Goal: Complete application form: Complete application form

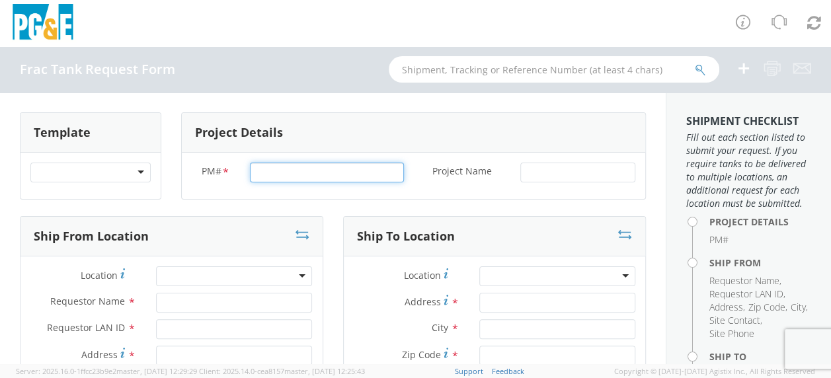
click at [277, 174] on input "PM# *" at bounding box center [327, 173] width 154 height 20
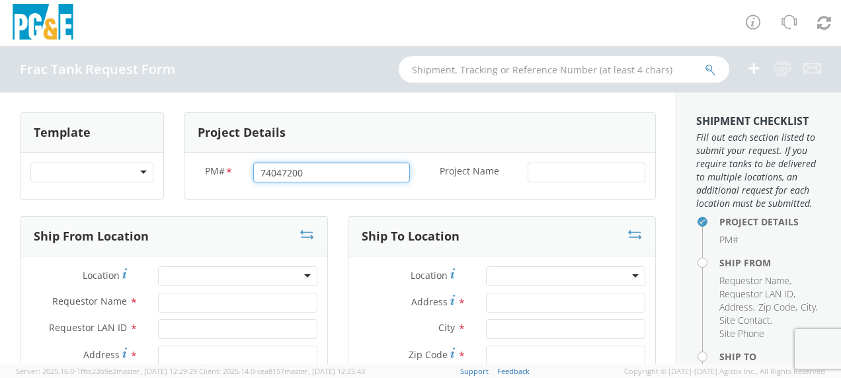
type input "74047200"
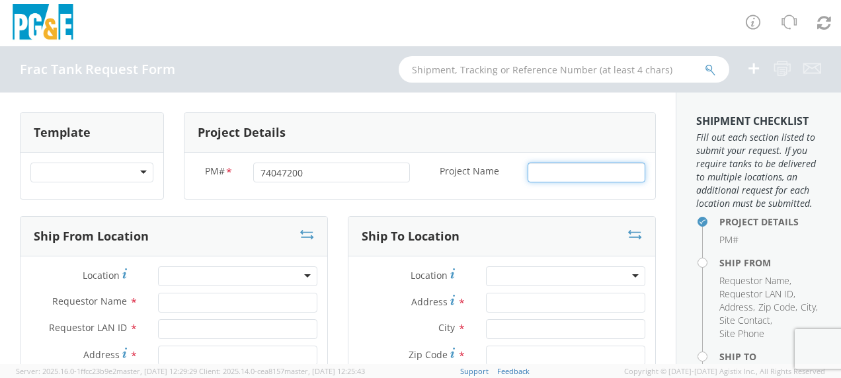
click at [549, 173] on input "Project Name *" at bounding box center [587, 173] width 118 height 20
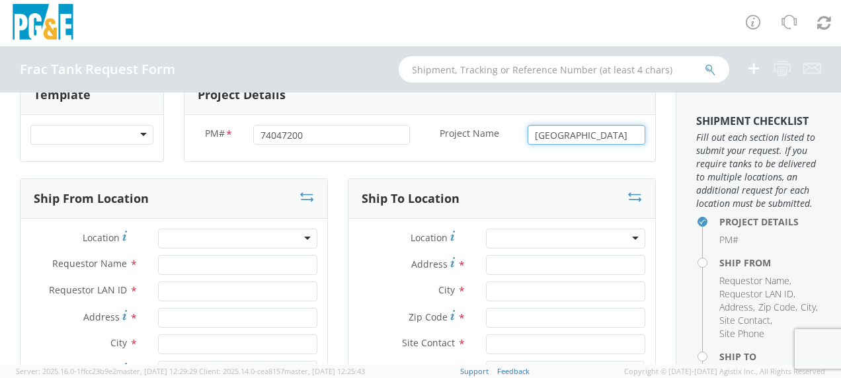
scroll to position [66, 0]
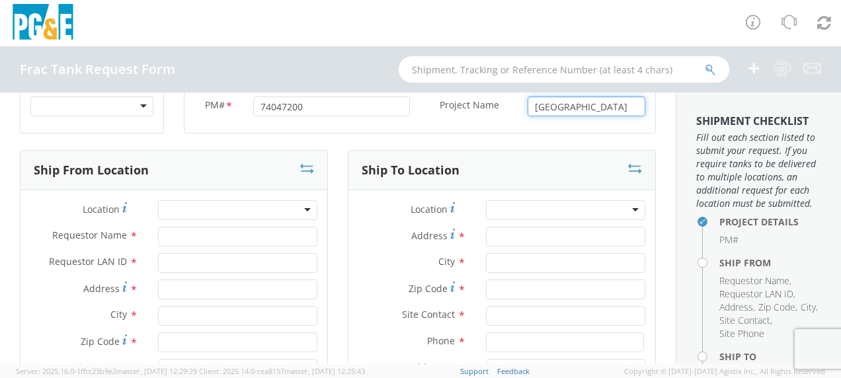
type input "[GEOGRAPHIC_DATA]"
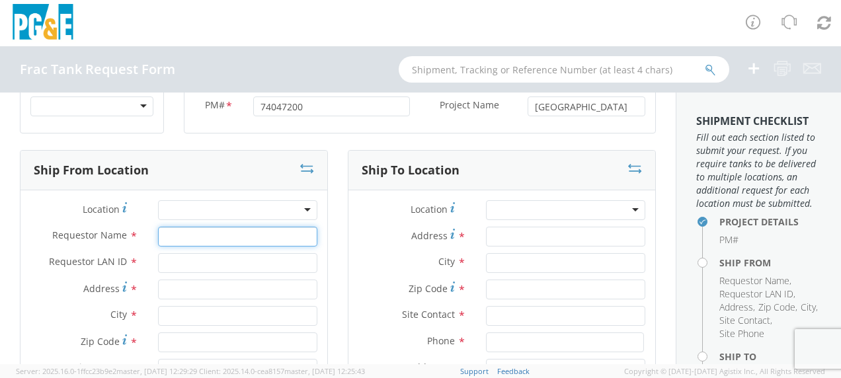
click at [185, 235] on input "Requestor Name *" at bounding box center [237, 237] width 159 height 20
type input "[PERSON_NAME]"
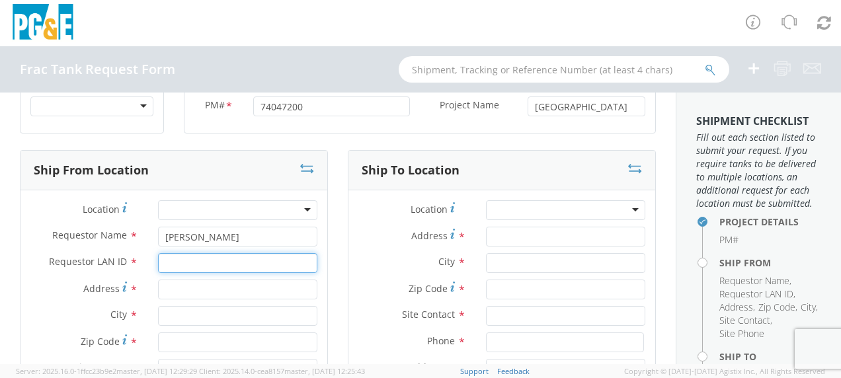
click at [197, 263] on input "Requestor LAN ID *" at bounding box center [237, 263] width 159 height 20
type input "tahj"
click at [181, 284] on input "Address *" at bounding box center [237, 290] width 159 height 20
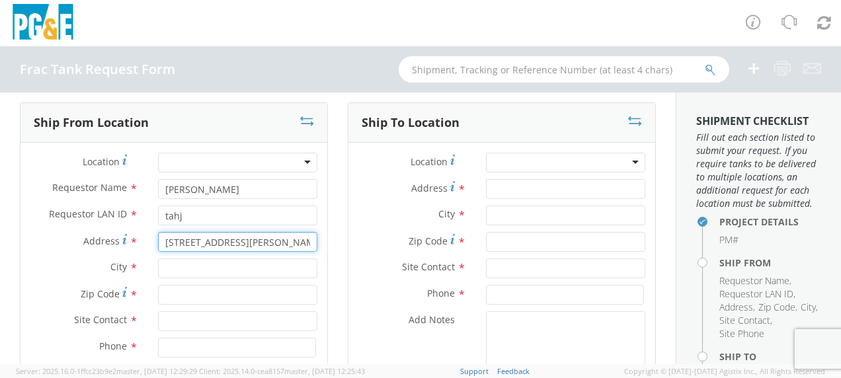
scroll to position [132, 0]
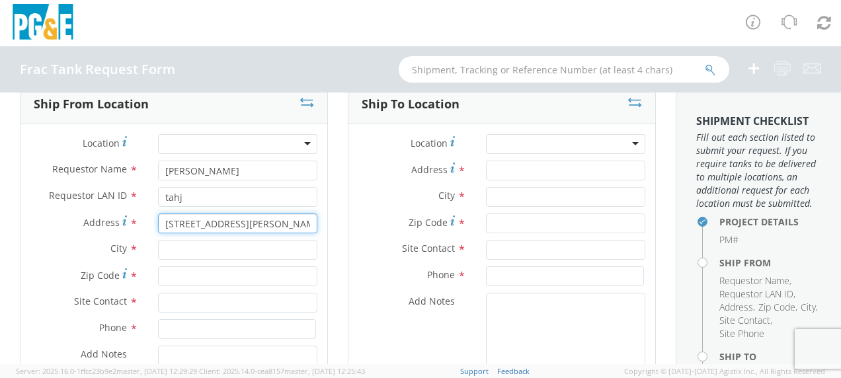
type input "[STREET_ADDRESS][PERSON_NAME]"
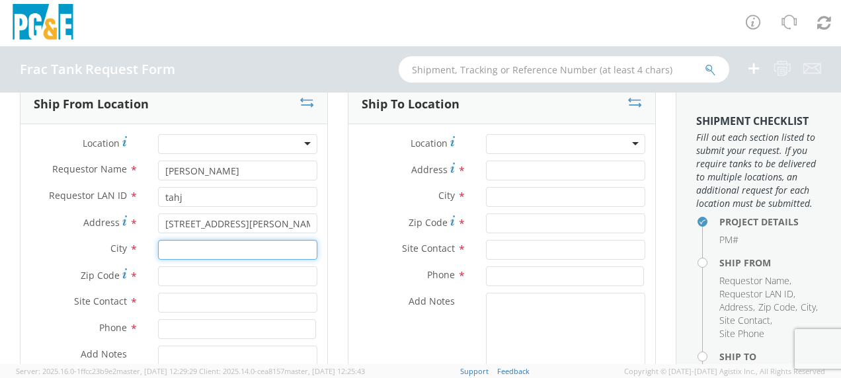
click at [182, 250] on input "text" at bounding box center [237, 250] width 159 height 20
type input "Gustine"
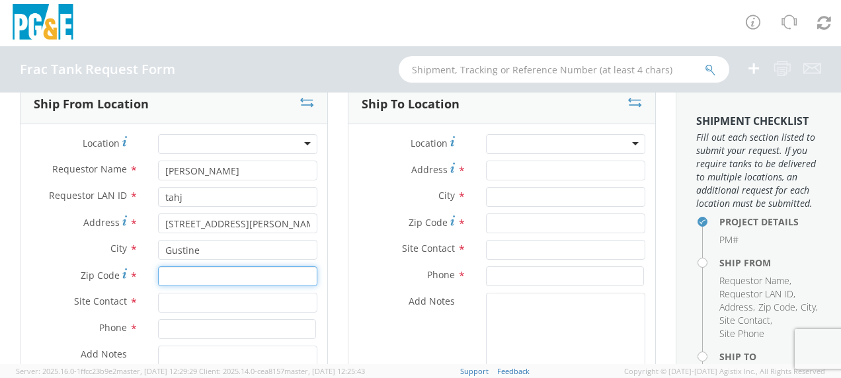
drag, startPoint x: 167, startPoint y: 276, endPoint x: 177, endPoint y: 273, distance: 9.6
click at [171, 275] on input "Zip Code *" at bounding box center [237, 276] width 159 height 20
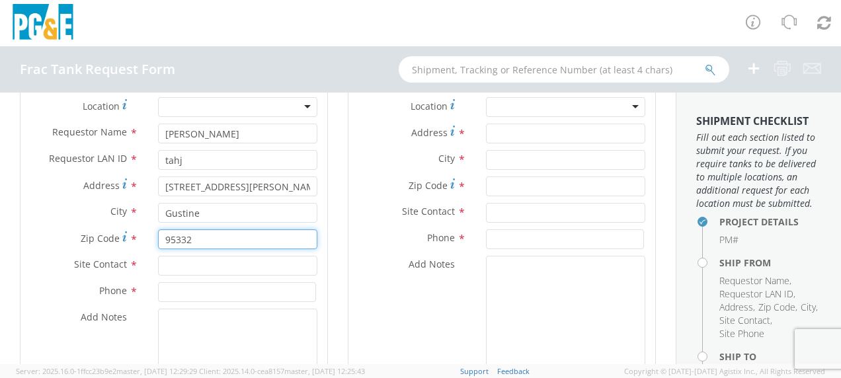
scroll to position [198, 0]
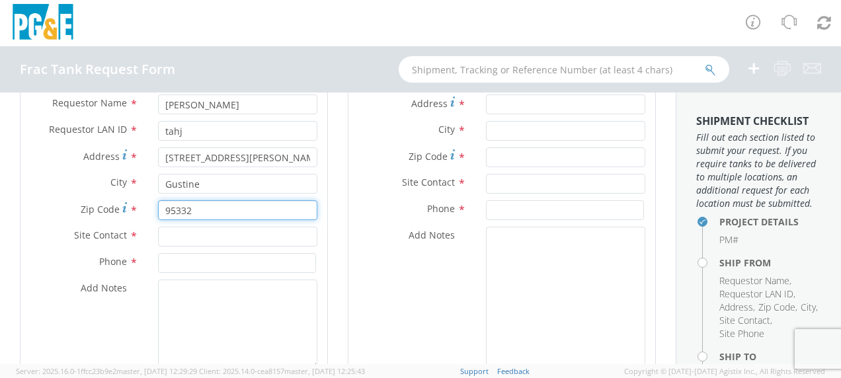
type input "95332"
click at [188, 234] on input "text" at bounding box center [237, 237] width 159 height 20
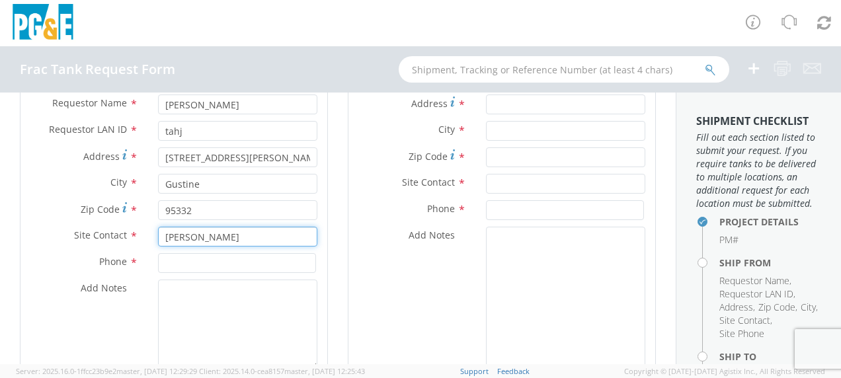
type input "[PERSON_NAME]"
click at [185, 260] on input at bounding box center [237, 263] width 158 height 20
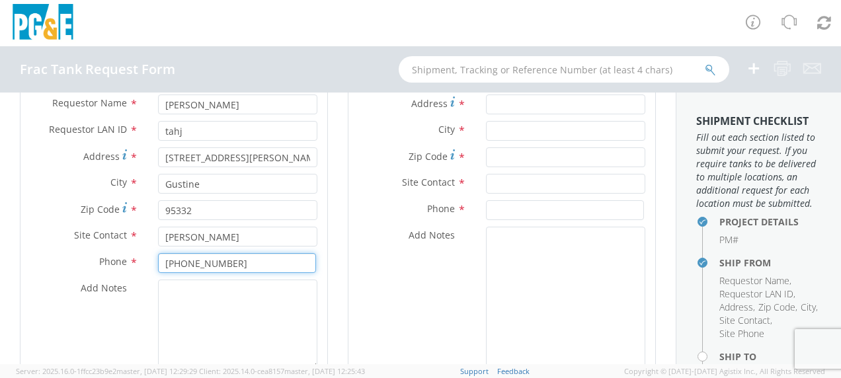
scroll to position [132, 0]
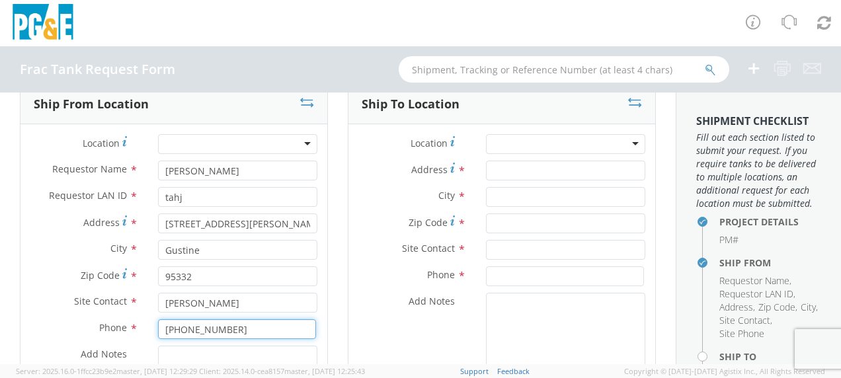
type input "[PHONE_NUMBER]"
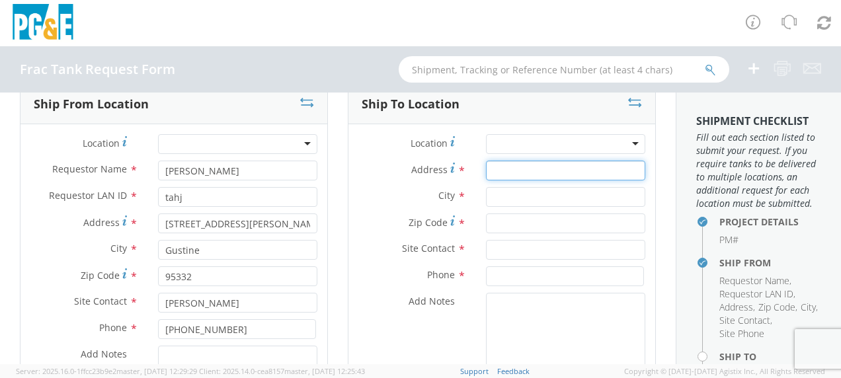
click at [498, 169] on input "Address *" at bounding box center [565, 171] width 159 height 20
type input "Hwy 12"
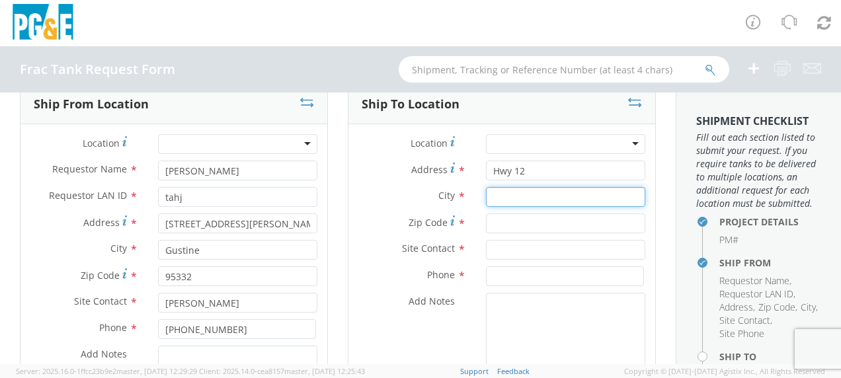
click at [492, 197] on input "text" at bounding box center [565, 197] width 159 height 20
type input "Rio Visa"
click at [413, 219] on span "Zip Code" at bounding box center [428, 222] width 39 height 13
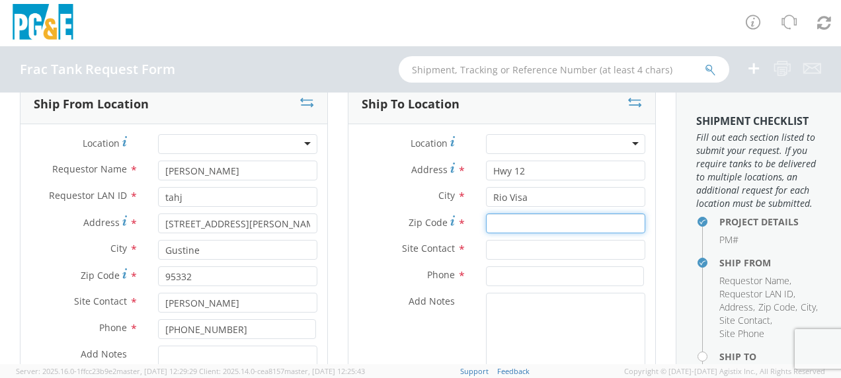
click at [486, 219] on input "Zip Code *" at bounding box center [565, 224] width 159 height 20
type input "94571"
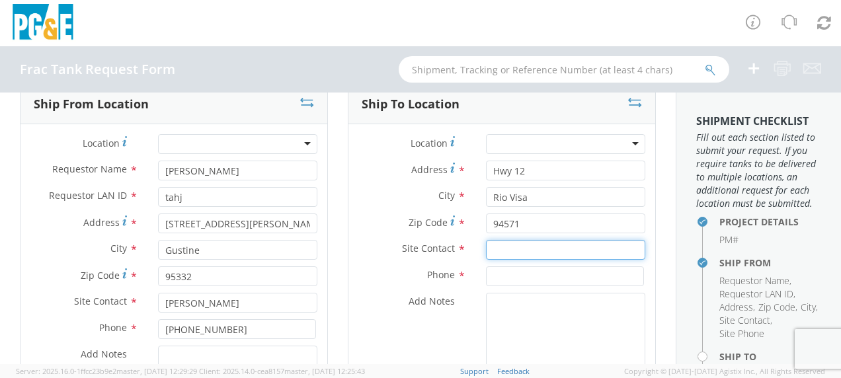
click at [496, 257] on input "text" at bounding box center [565, 250] width 159 height 20
type input "[PERSON_NAME]"
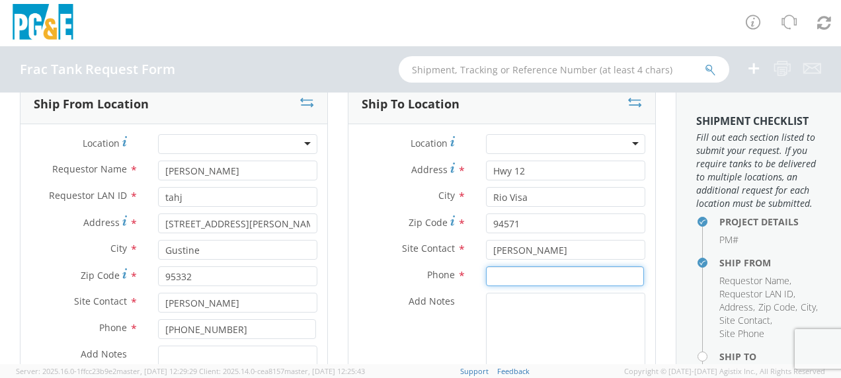
click at [505, 270] on input at bounding box center [565, 276] width 158 height 20
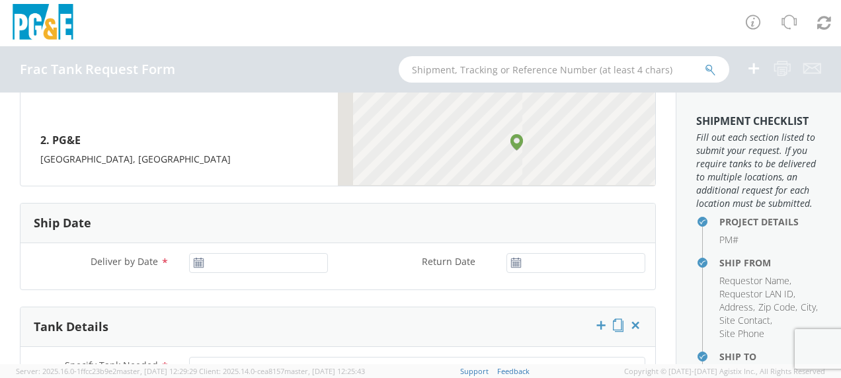
scroll to position [661, 0]
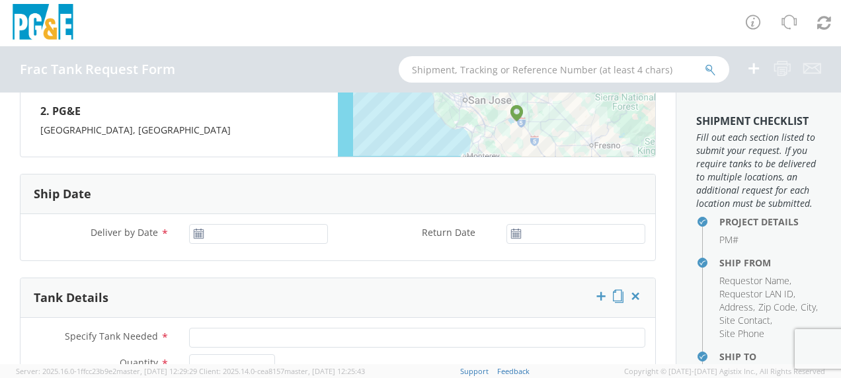
type input "[PHONE_NUMBER]"
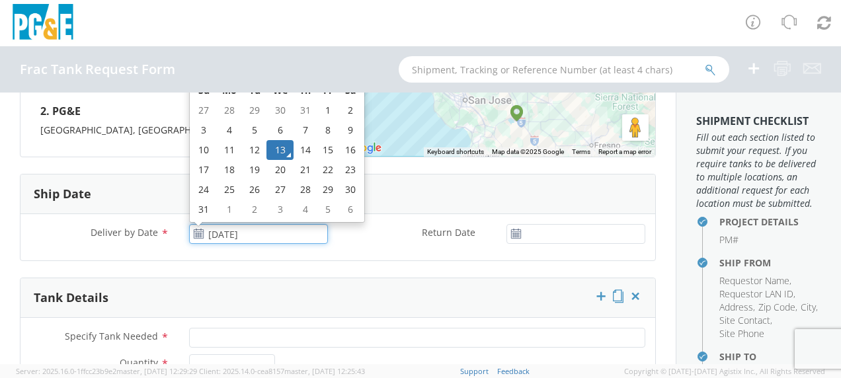
click at [219, 235] on input "[DATE]" at bounding box center [258, 234] width 139 height 20
click at [324, 147] on td "15" at bounding box center [328, 150] width 22 height 20
type input "[DATE]"
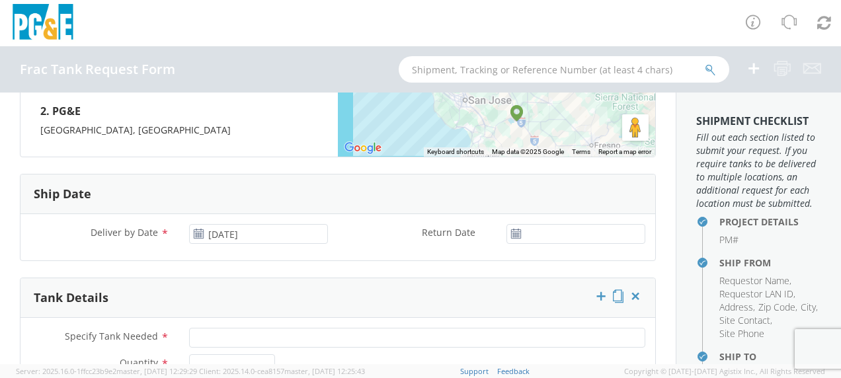
scroll to position [793, 0]
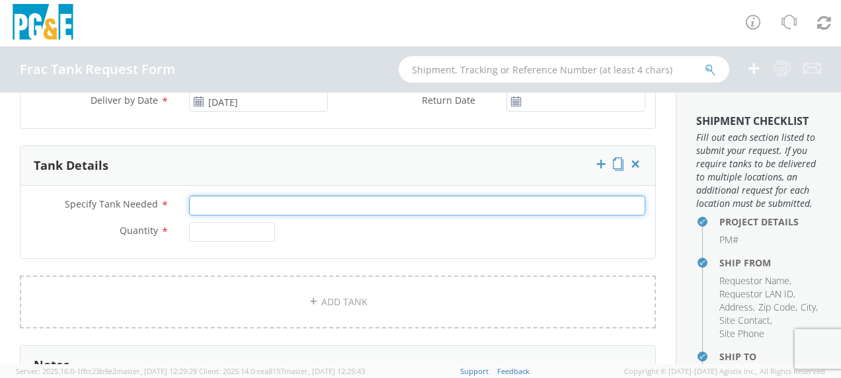
click at [212, 206] on input "Specify Tank Needed *" at bounding box center [417, 206] width 456 height 20
type input "20K Single Wall"
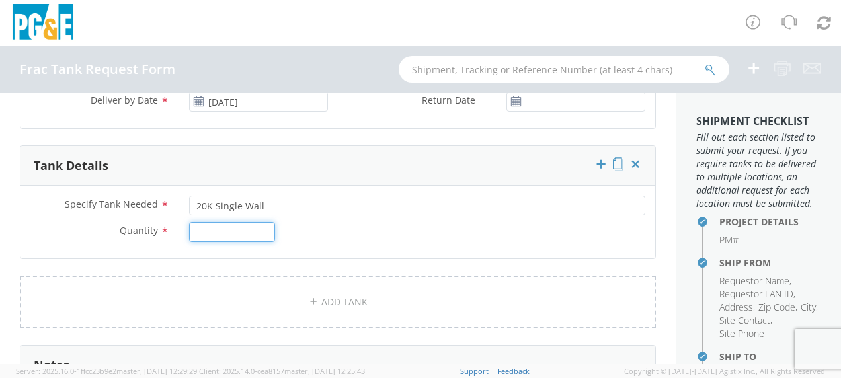
click at [227, 231] on input "Quantity *" at bounding box center [232, 232] width 86 height 20
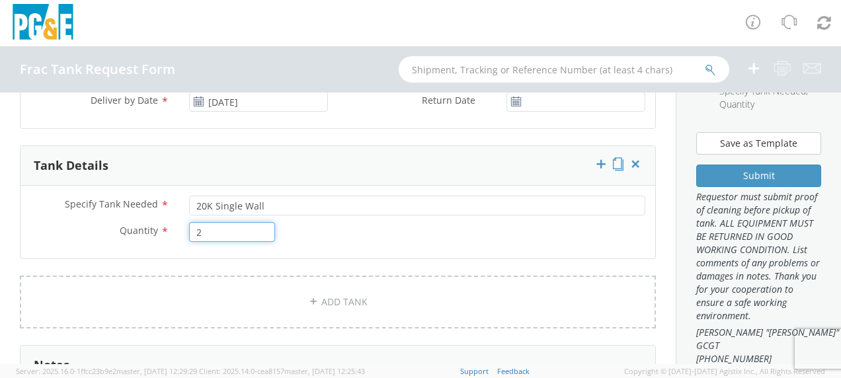
scroll to position [397, 0]
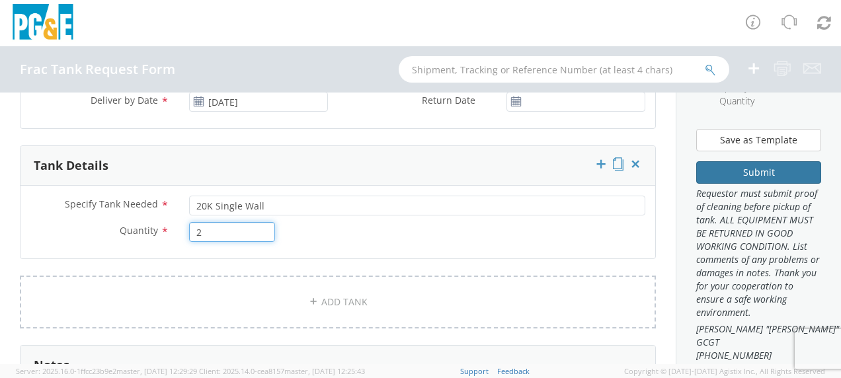
type input "2"
click at [762, 184] on button "Submit" at bounding box center [758, 172] width 125 height 22
